Goal: Task Accomplishment & Management: Manage account settings

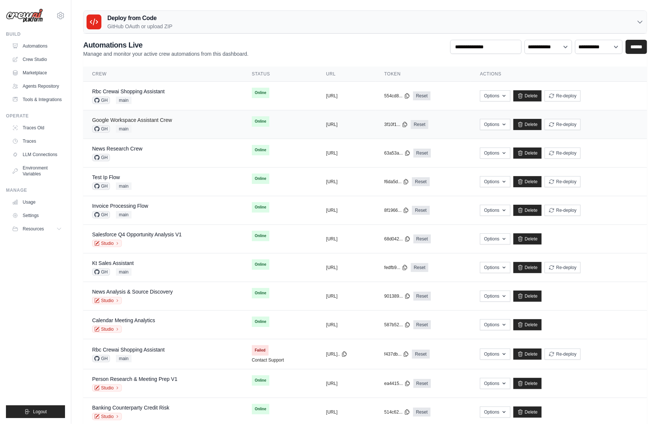
click at [167, 120] on link "Google Workspace Assistant Crew" at bounding box center [132, 120] width 80 height 6
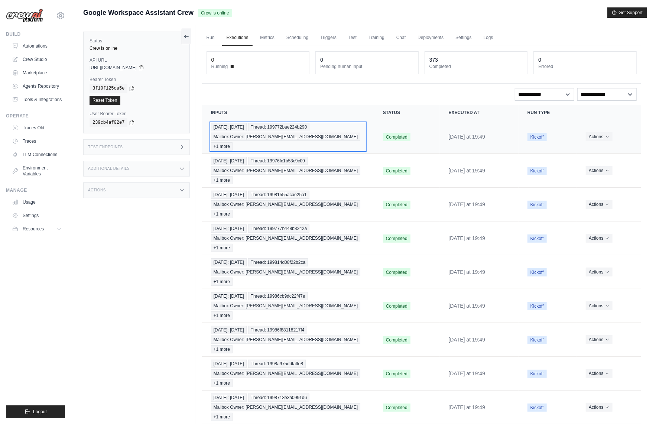
click at [325, 133] on div "[DATE]: [DATE] Thread: 199772bae224b290 Mailbox Owner: [PERSON_NAME][EMAIL_ADDR…" at bounding box center [288, 136] width 154 height 27
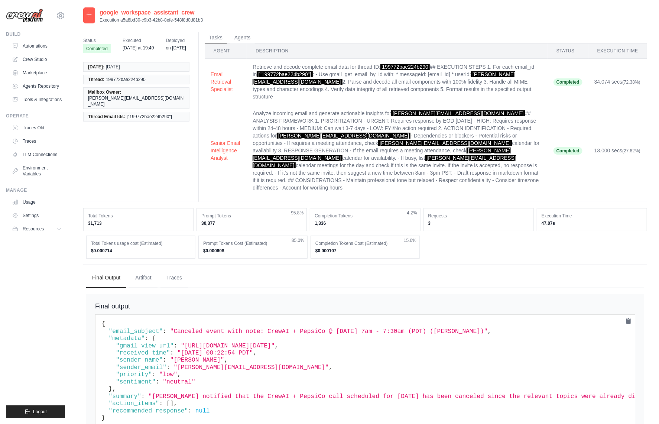
click at [105, 248] on dd "$0.000714" at bounding box center [141, 251] width 100 height 6
click at [116, 235] on div "Status Completed Executed [DATE] at 19:49 Deployed on [DATE] [DATE]: [DATE] Thr…" at bounding box center [365, 236] width 564 height 409
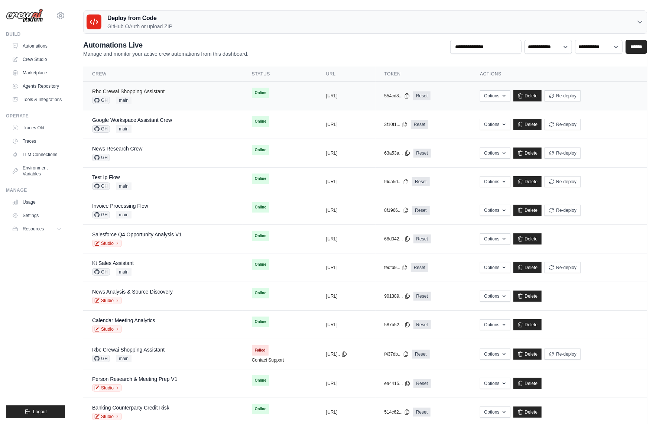
click at [154, 92] on link "Rbc Crewai Shopping Assistant" at bounding box center [128, 91] width 72 height 6
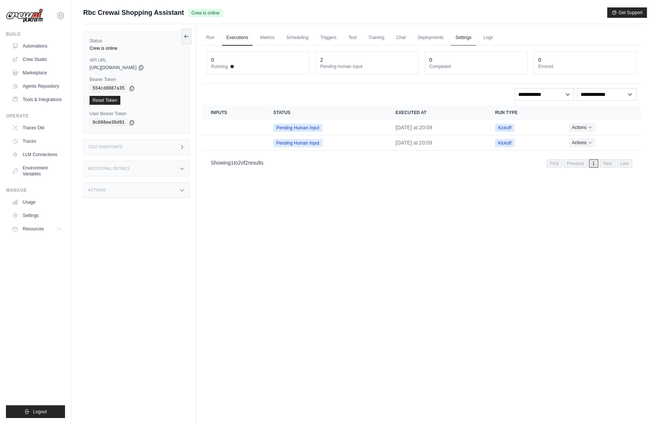
click at [457, 39] on link "Settings" at bounding box center [463, 38] width 25 height 16
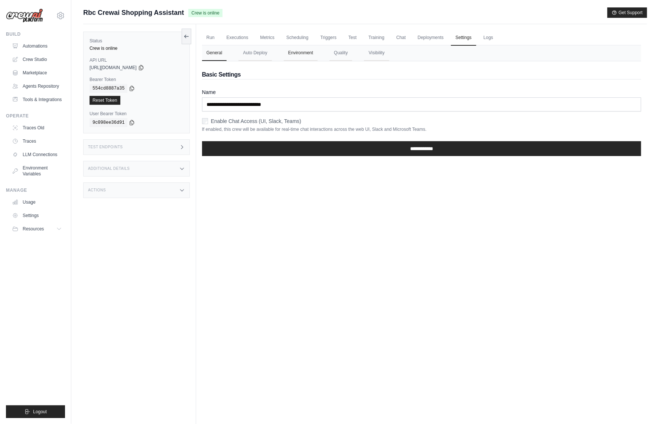
click at [291, 55] on button "Environment" at bounding box center [301, 53] width 34 height 16
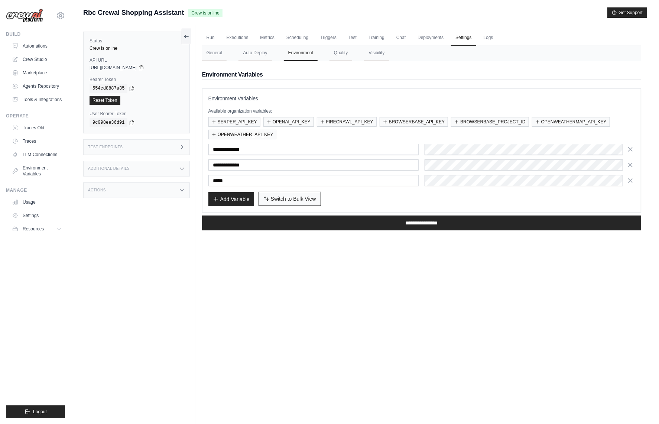
click at [299, 196] on span "Switch to Bulk View" at bounding box center [293, 198] width 45 height 7
type textarea "**********"
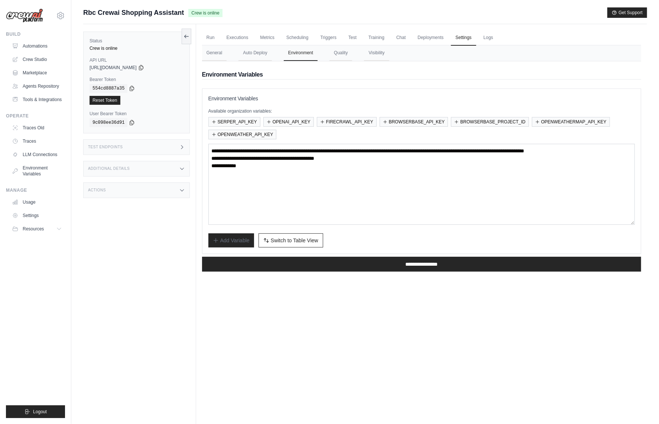
click at [291, 248] on div "Environment Variables Available organization variables: SERPER_API_KEY OPENAI_A…" at bounding box center [421, 170] width 439 height 165
click at [293, 243] on button "Switch to Bulk View Switch to Table View" at bounding box center [290, 240] width 65 height 14
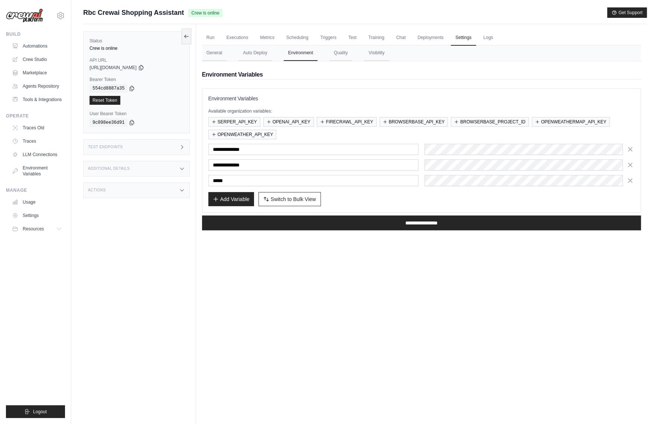
click at [403, 271] on div "Run Executions Metrics Scheduling Triggers Test Training Chat Deployments Setti…" at bounding box center [421, 236] width 451 height 424
